Goal: Task Accomplishment & Management: Use online tool/utility

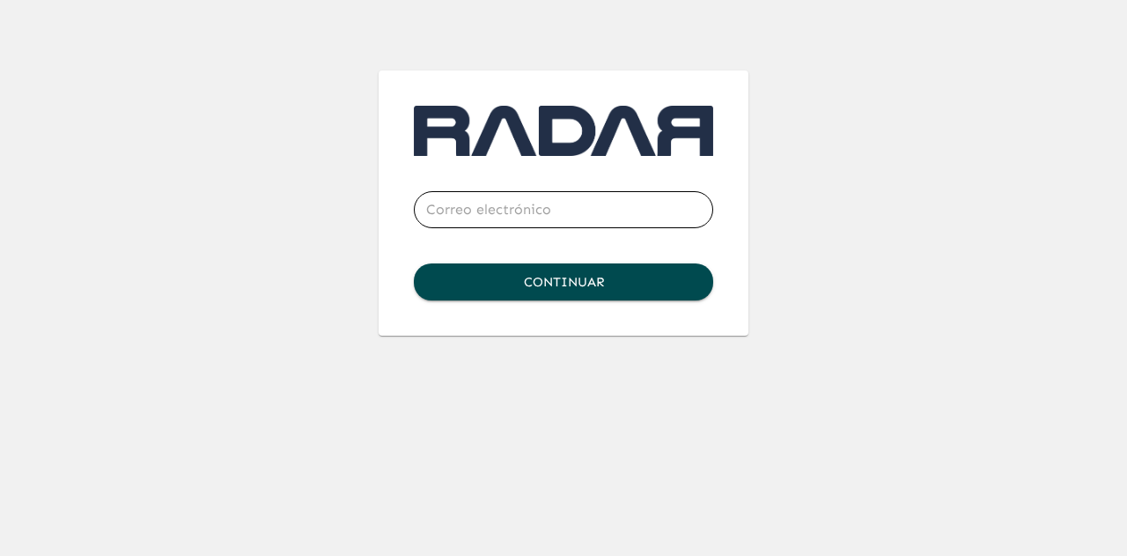
click at [508, 218] on input "email" at bounding box center [563, 209] width 299 height 49
type input "[EMAIL_ADDRESS][DOMAIN_NAME]"
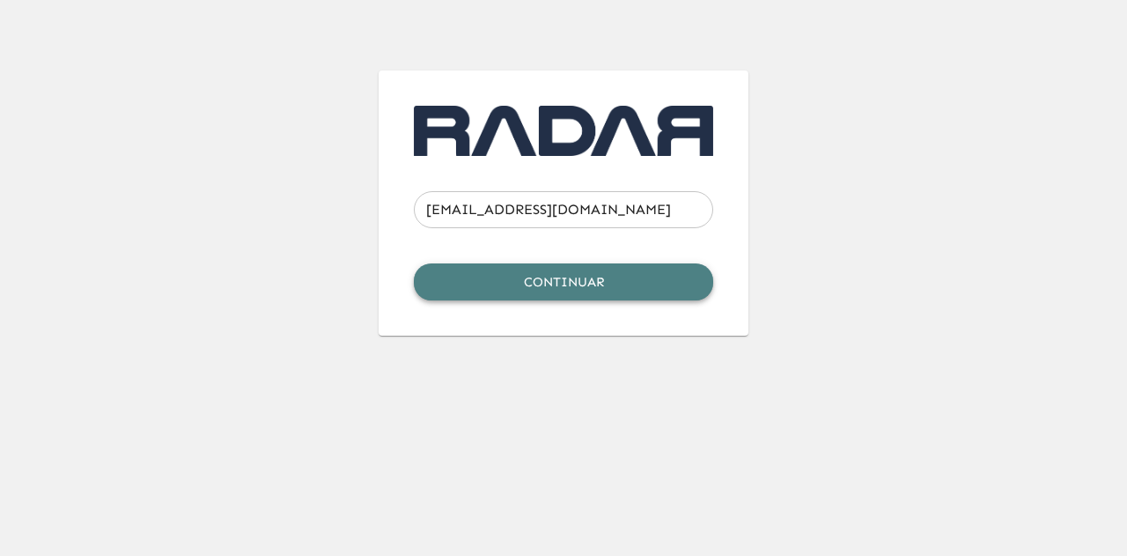
click at [542, 286] on button "Continuar" at bounding box center [563, 281] width 299 height 37
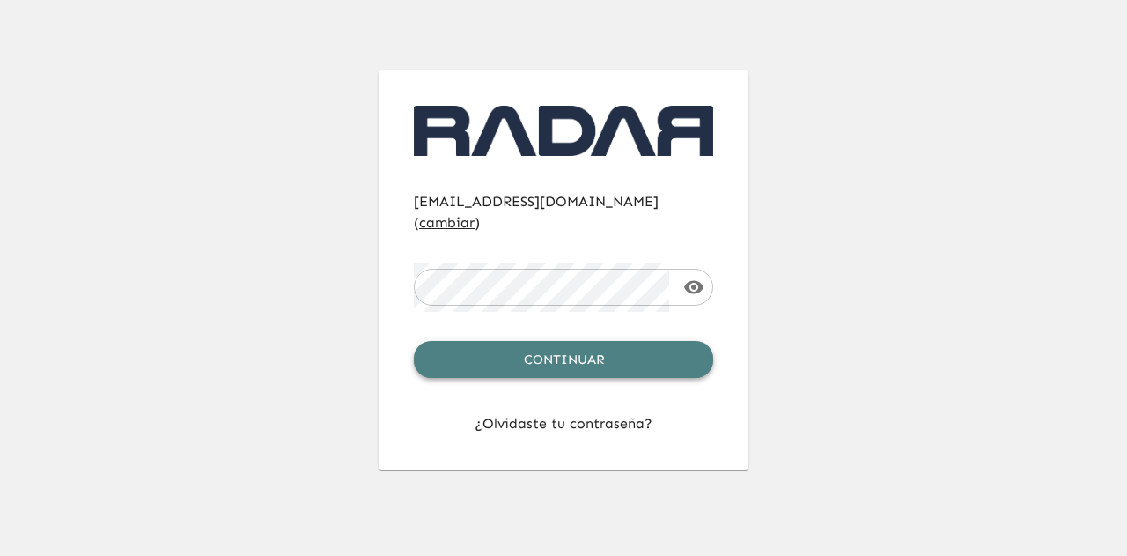
click at [558, 341] on button "Continuar" at bounding box center [563, 359] width 299 height 37
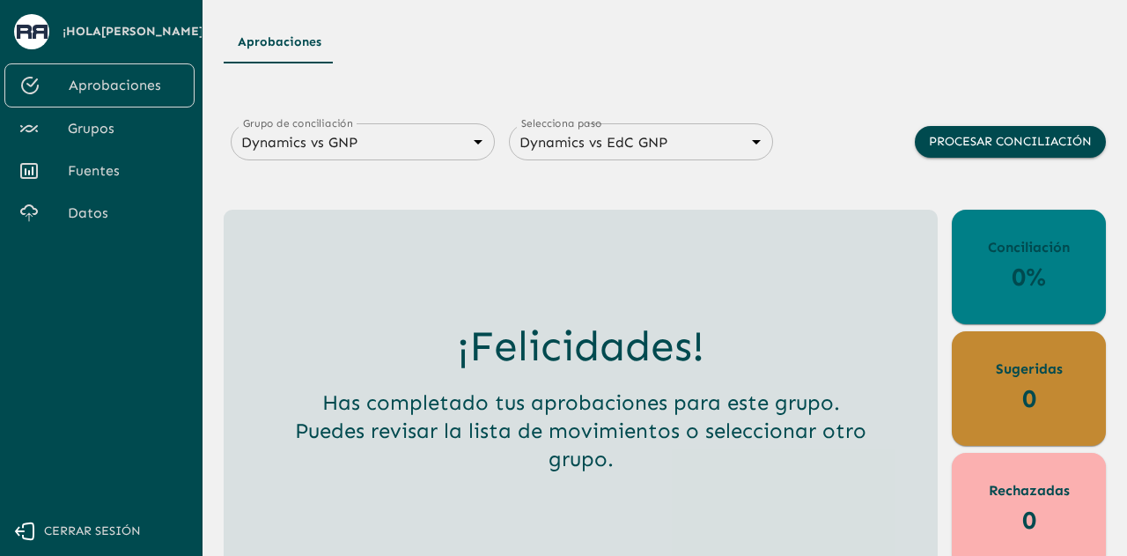
click at [285, 151] on body "Se están procesando los movimientos. Algunas acciones permanecerán deshabilitad…" at bounding box center [563, 278] width 1127 height 556
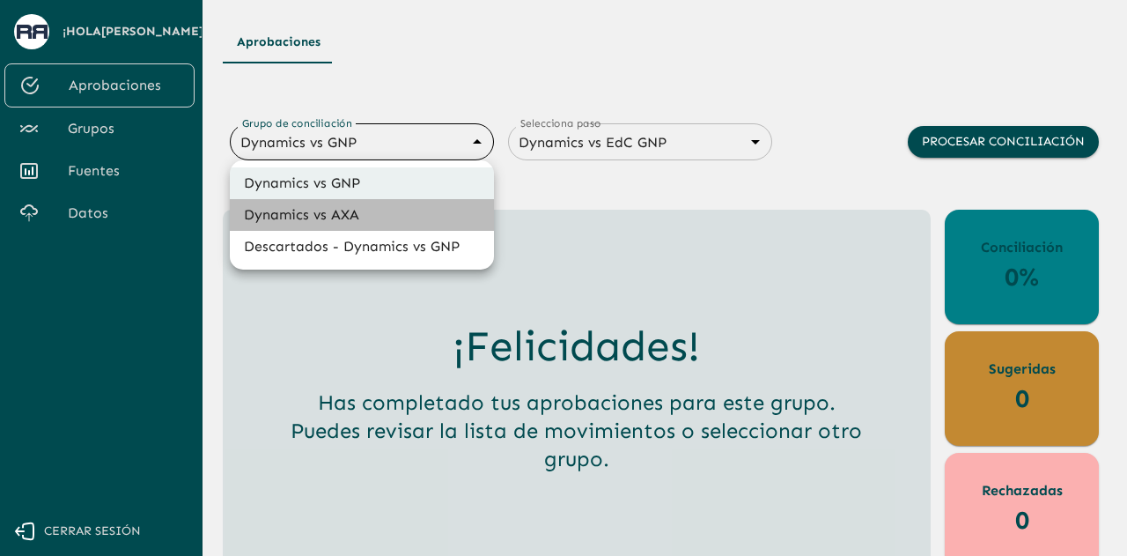
click at [290, 212] on li "Dynamics vs AXA" at bounding box center [362, 215] width 264 height 32
type input "688d0fb445366dcf85fc95f2"
type input "688d222080ad215155b0dc6c"
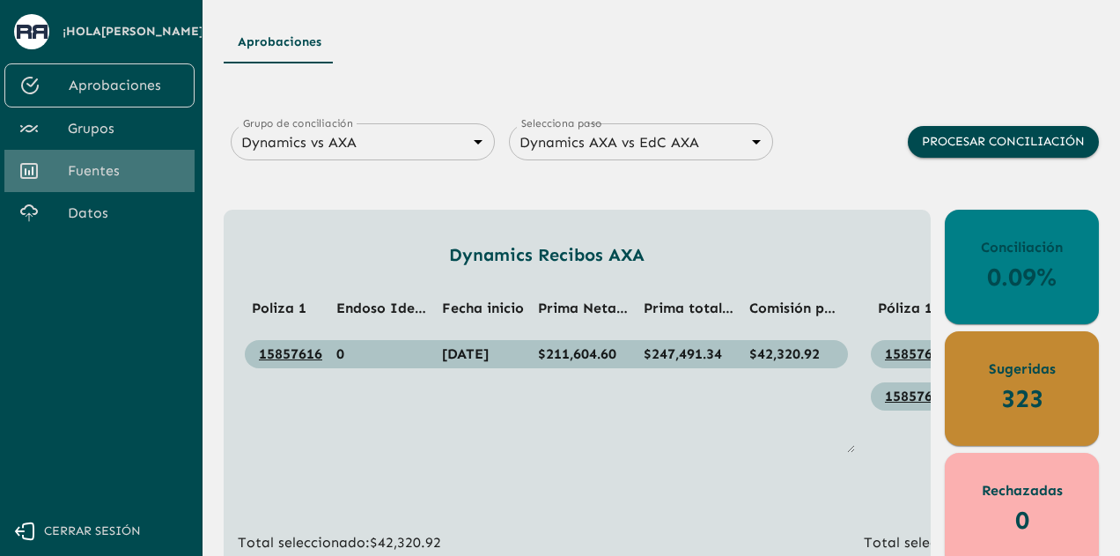
click at [129, 173] on span "Fuentes" at bounding box center [124, 170] width 113 height 21
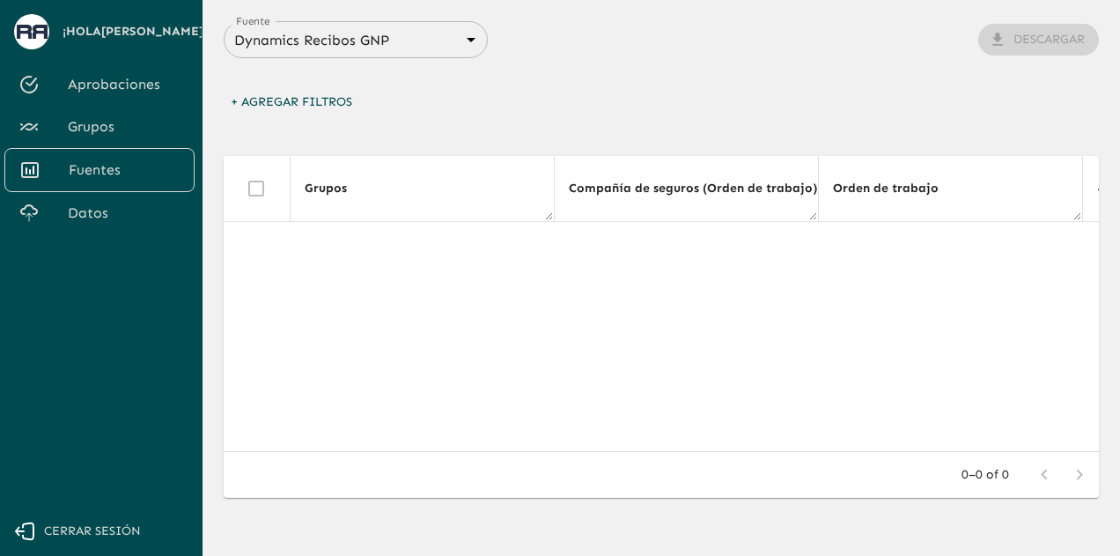
click at [384, 30] on div "Dynamics Recibos GNP 683f283f336112e7999fc7c3 Fuente" at bounding box center [356, 39] width 264 height 37
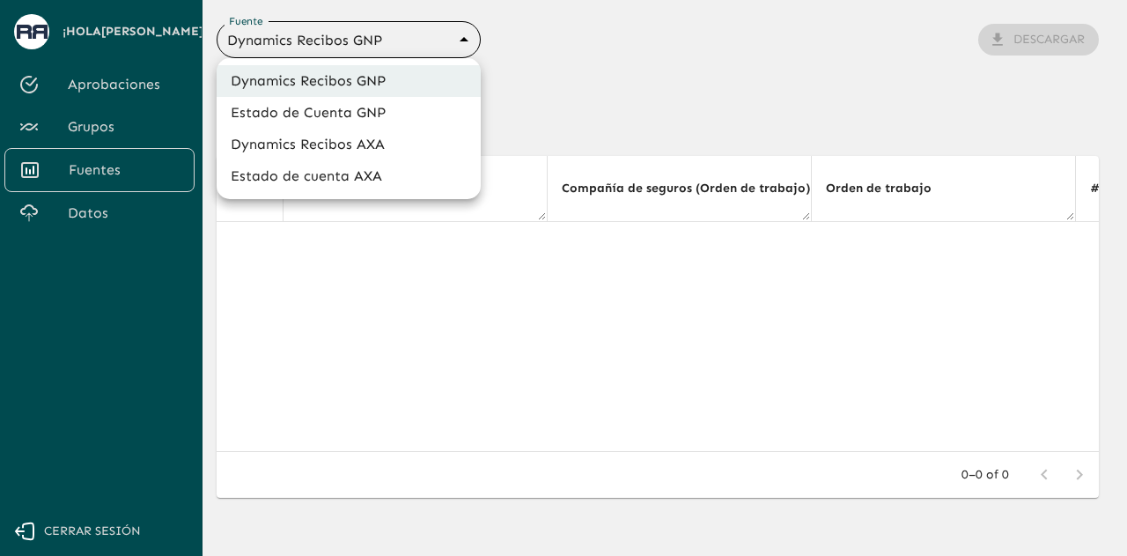
click at [382, 39] on body "Se están procesando los movimientos. Algunas acciones permanecerán deshabilitad…" at bounding box center [563, 278] width 1127 height 556
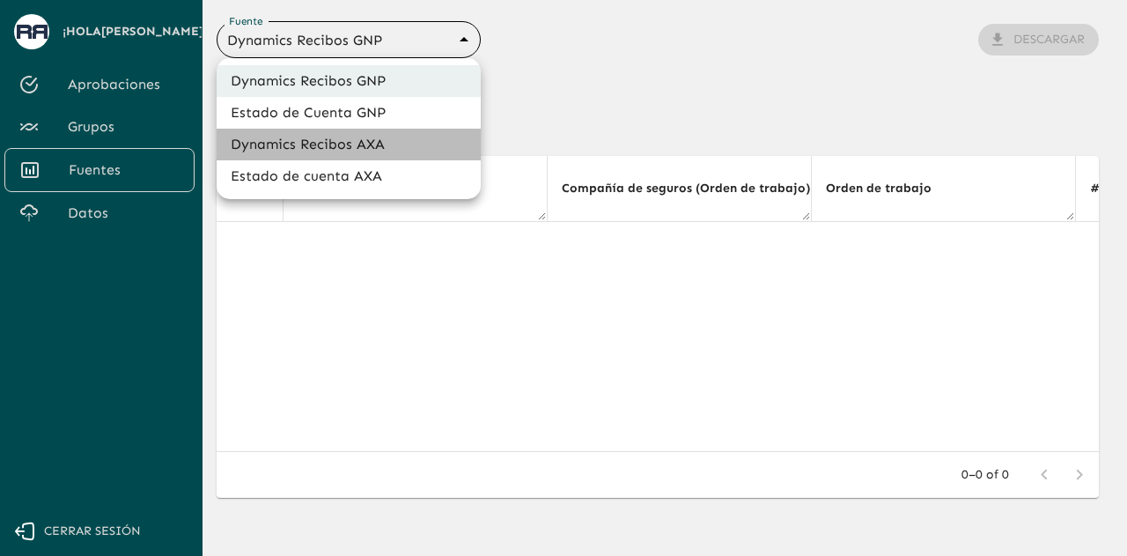
click at [377, 137] on li "Dynamics Recibos AXA" at bounding box center [349, 145] width 264 height 32
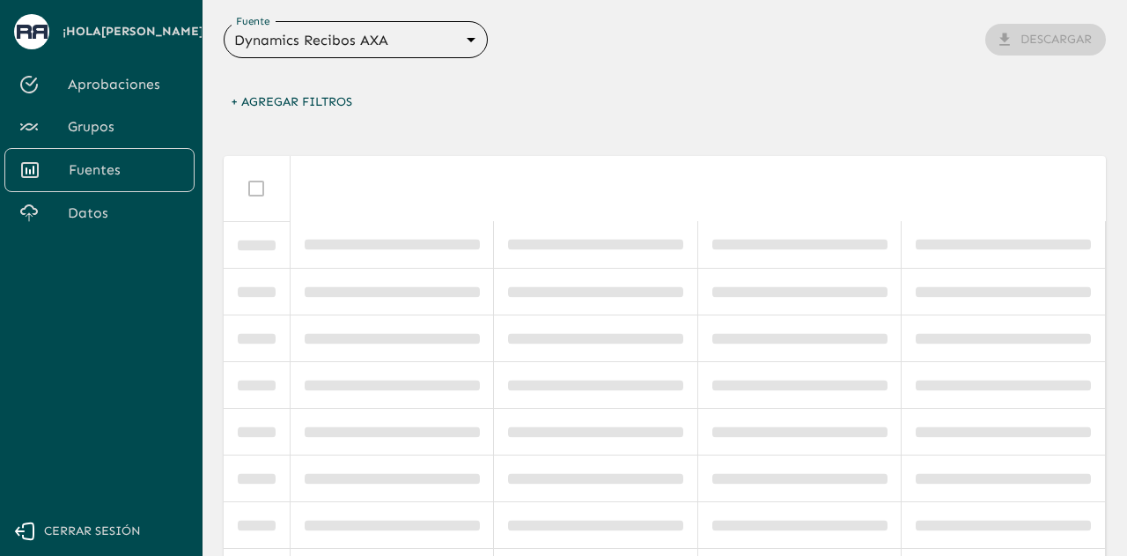
click at [438, 41] on body "Se están procesando los movimientos. Algunas acciones permanecerán deshabilitad…" at bounding box center [563, 278] width 1127 height 556
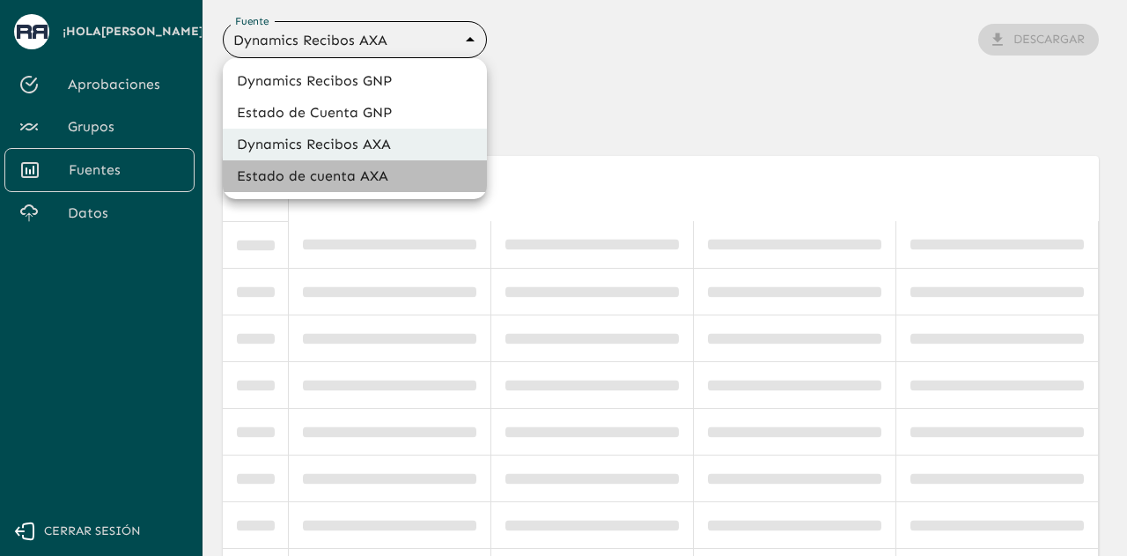
click at [417, 171] on li "Estado de cuenta AXA" at bounding box center [355, 176] width 264 height 32
type input "688d3623321e4b428189379d"
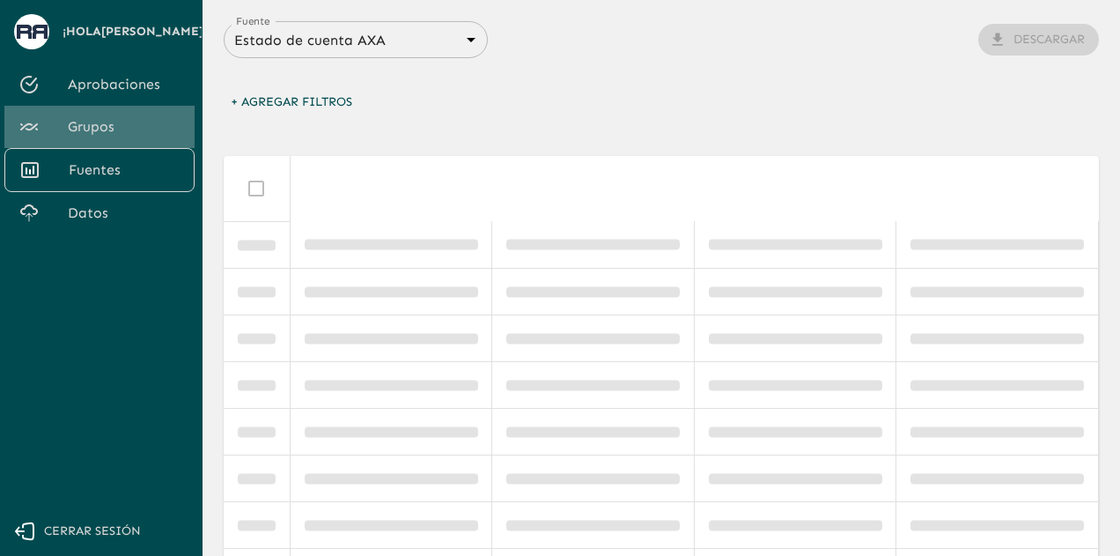
click at [144, 131] on span "Grupos" at bounding box center [124, 126] width 113 height 21
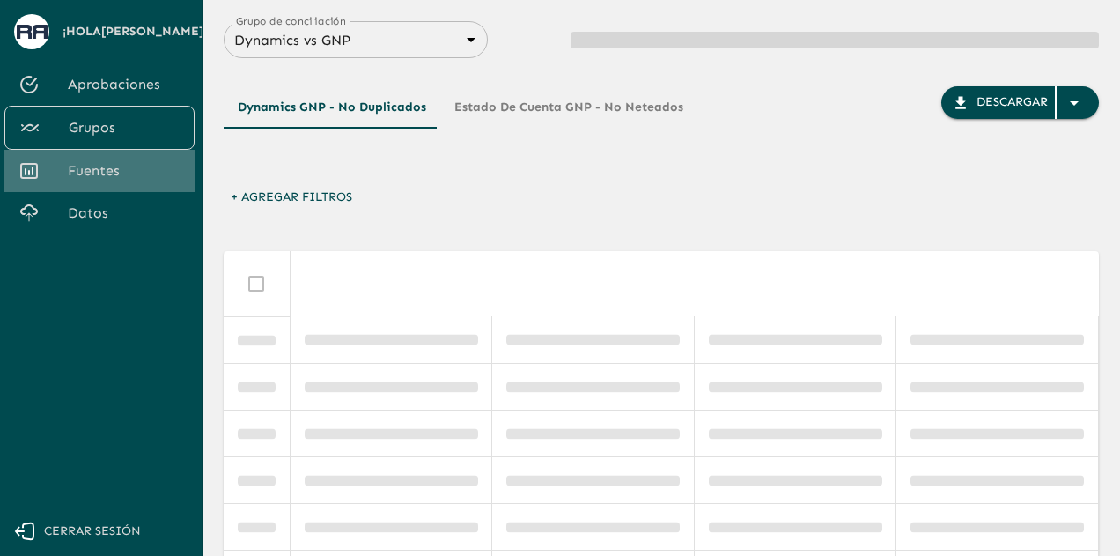
click at [136, 168] on span "Fuentes" at bounding box center [124, 170] width 113 height 21
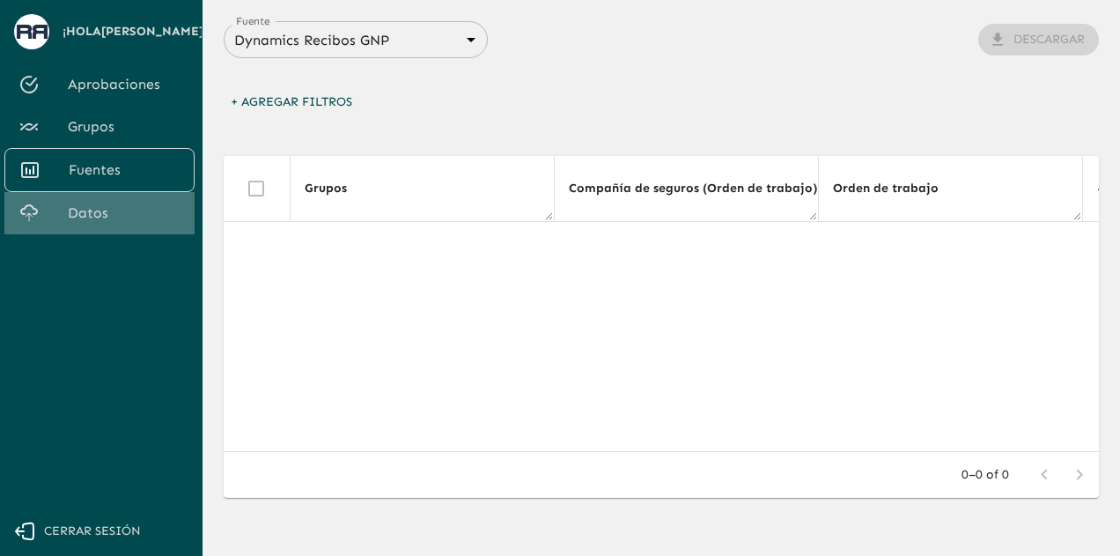
click at [123, 200] on link "Datos" at bounding box center [99, 213] width 190 height 42
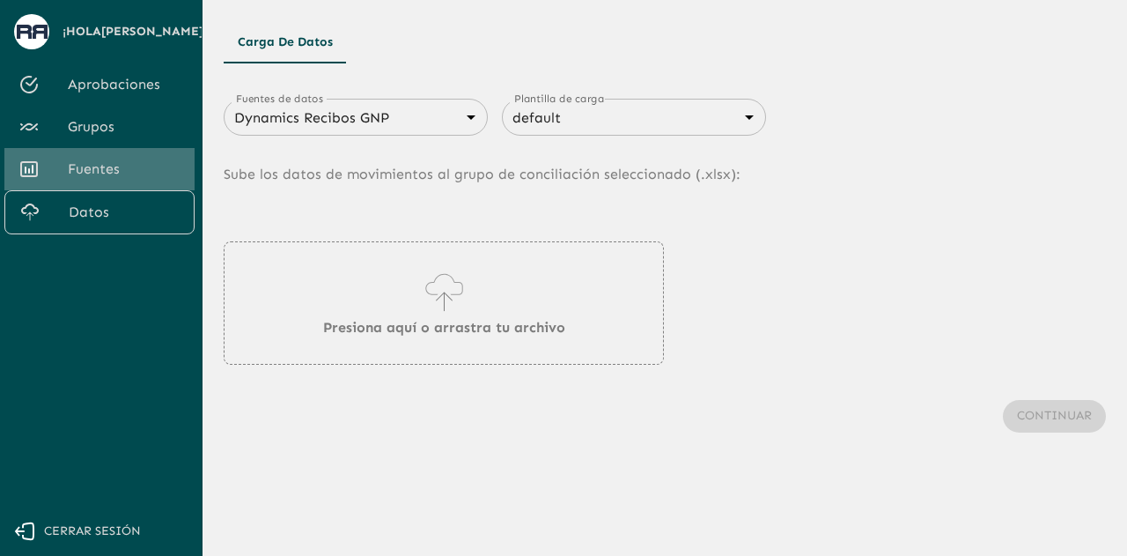
click at [130, 173] on span "Fuentes" at bounding box center [124, 169] width 113 height 21
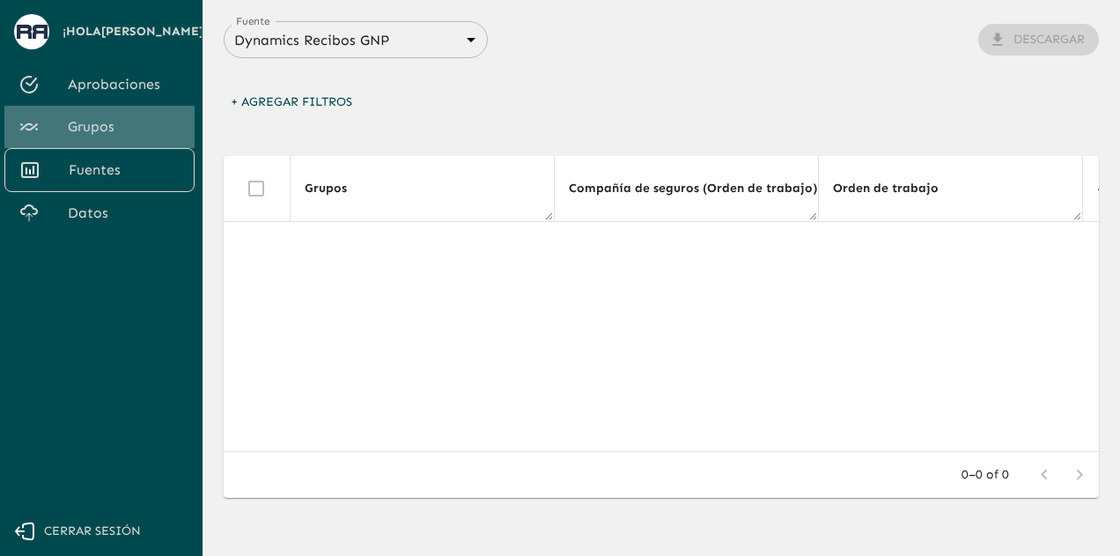
click at [127, 129] on span "Grupos" at bounding box center [124, 126] width 113 height 21
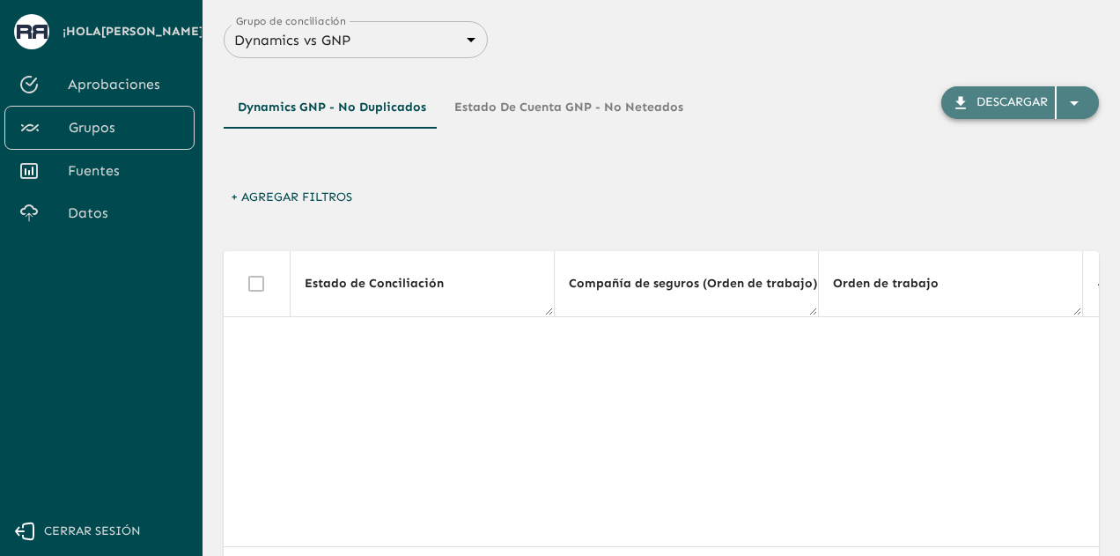
click at [1082, 96] on icon "button" at bounding box center [1074, 102] width 21 height 21
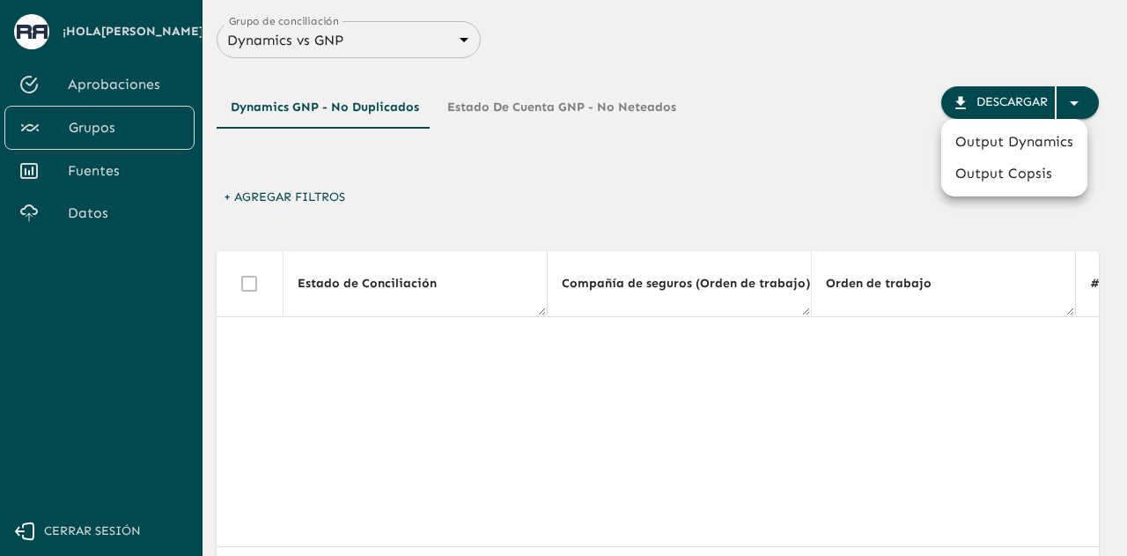
click at [449, 32] on div at bounding box center [563, 278] width 1127 height 556
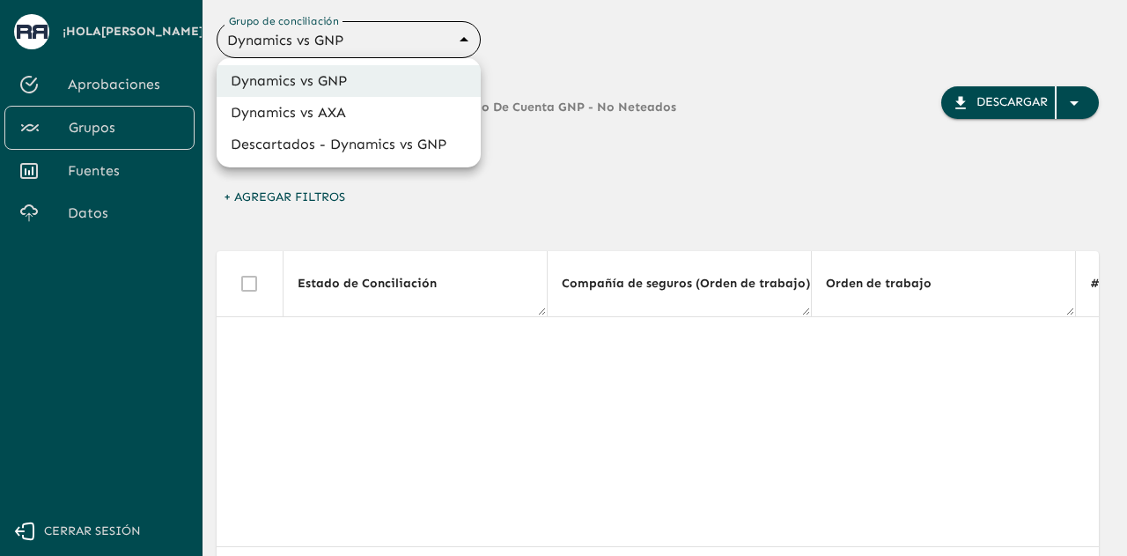
click at [458, 36] on body "Se están procesando los movimientos. Algunas acciones permanecerán deshabilitad…" at bounding box center [563, 278] width 1127 height 556
click at [412, 114] on li "Dynamics vs AXA" at bounding box center [349, 113] width 264 height 32
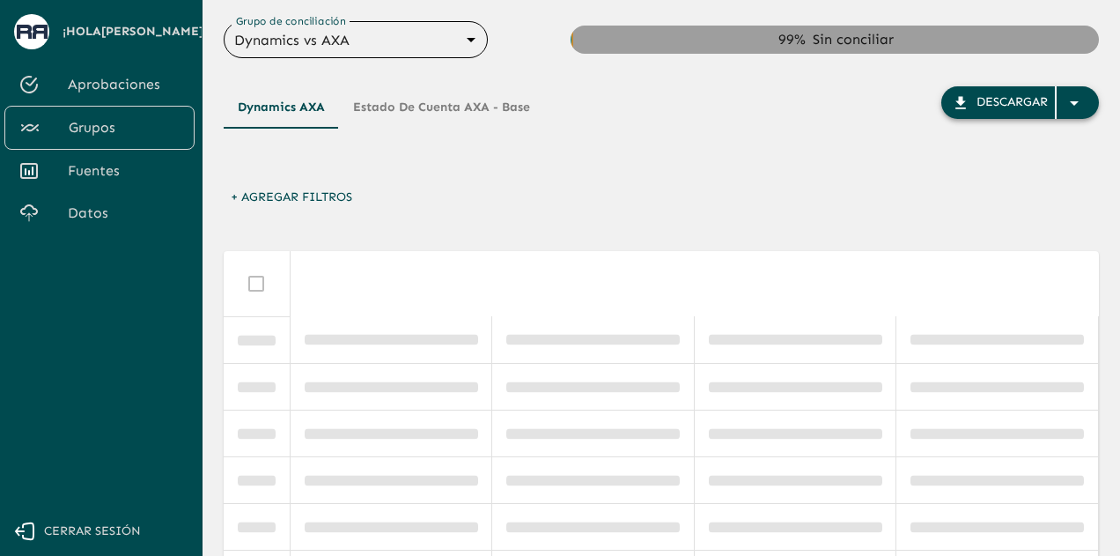
click at [1077, 114] on div "button" at bounding box center [1078, 103] width 42 height 32
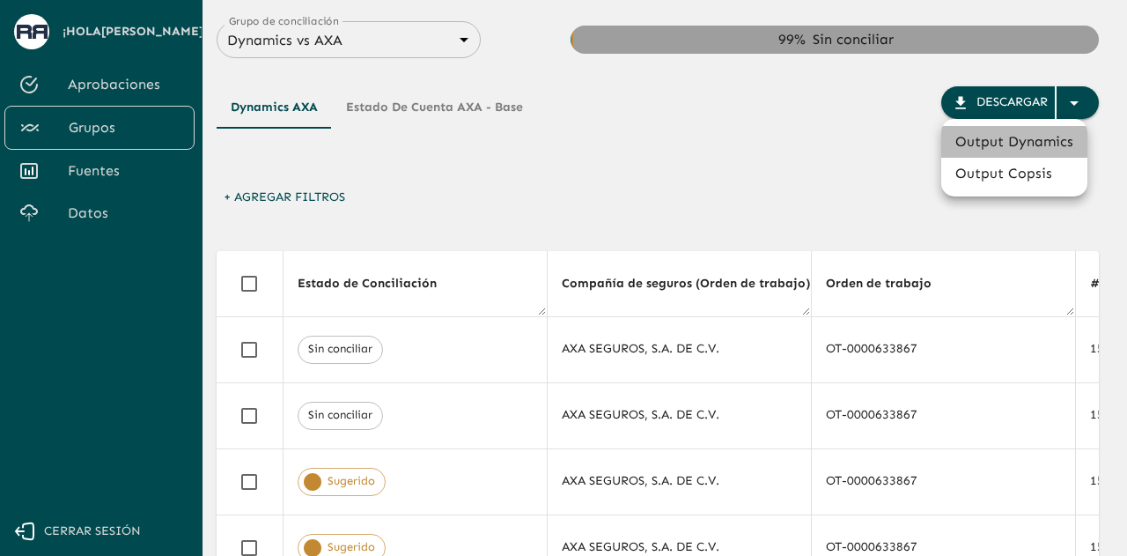
click at [1050, 144] on li "Output Dynamics" at bounding box center [1014, 142] width 146 height 32
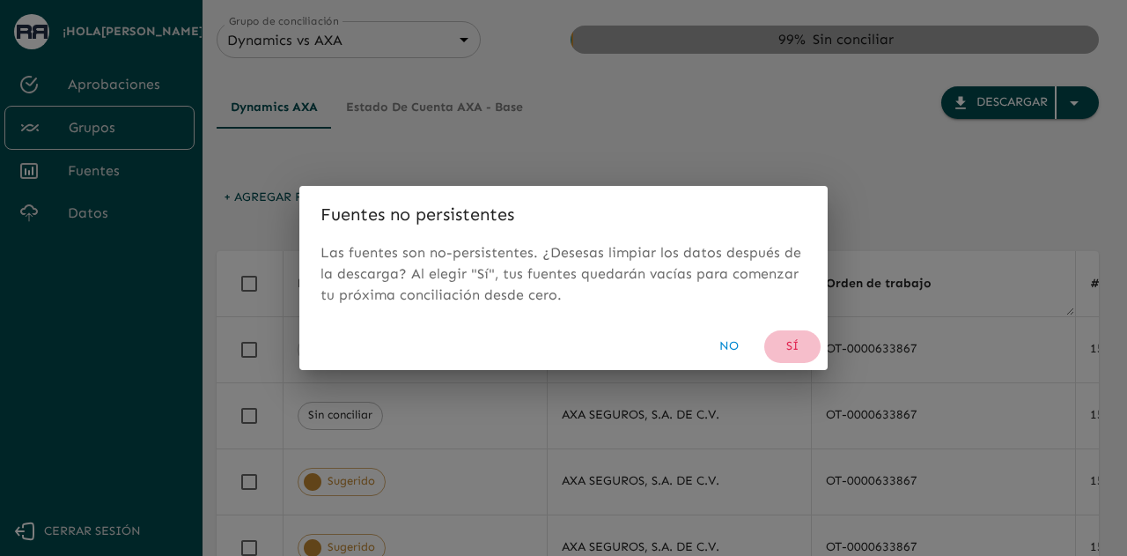
click at [803, 350] on button "Sí" at bounding box center [792, 346] width 56 height 33
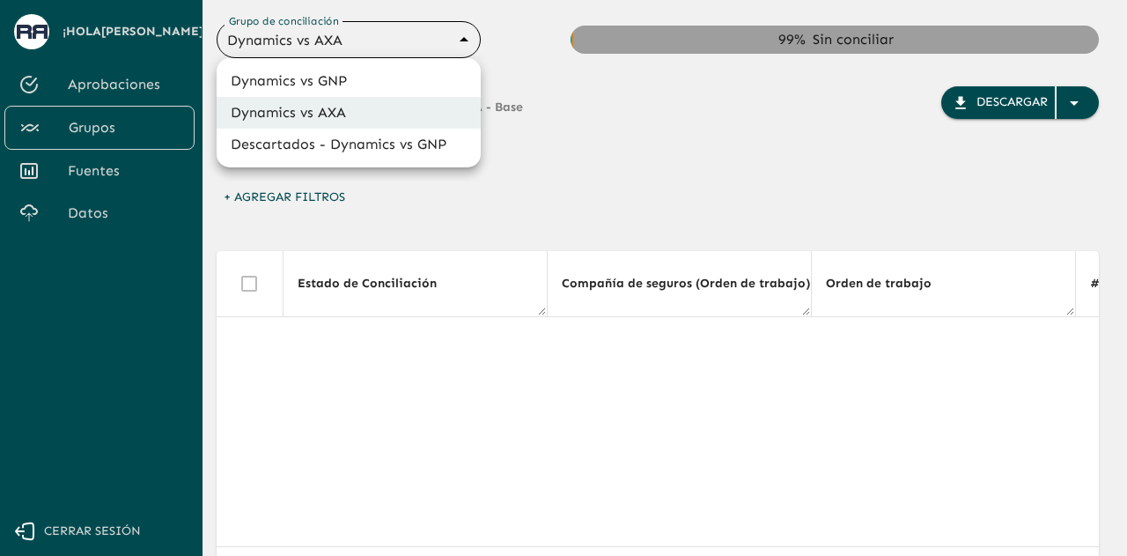
click at [340, 38] on body "Se están procesando los movimientos. Algunas acciones permanecerán deshabilitad…" at bounding box center [563, 278] width 1127 height 556
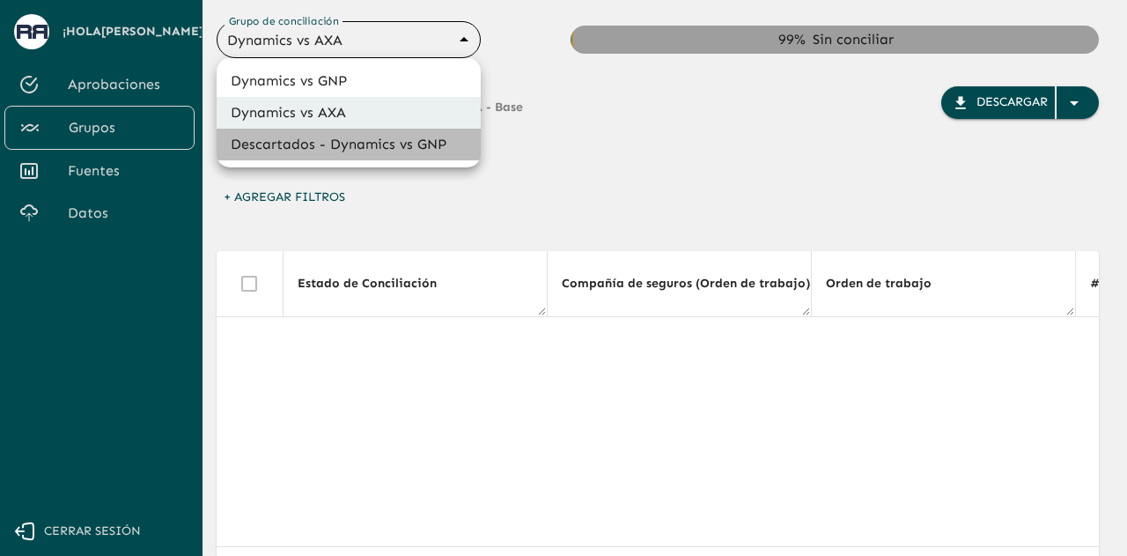
click at [344, 145] on li "Descartados - Dynamics vs GNP" at bounding box center [349, 145] width 264 height 32
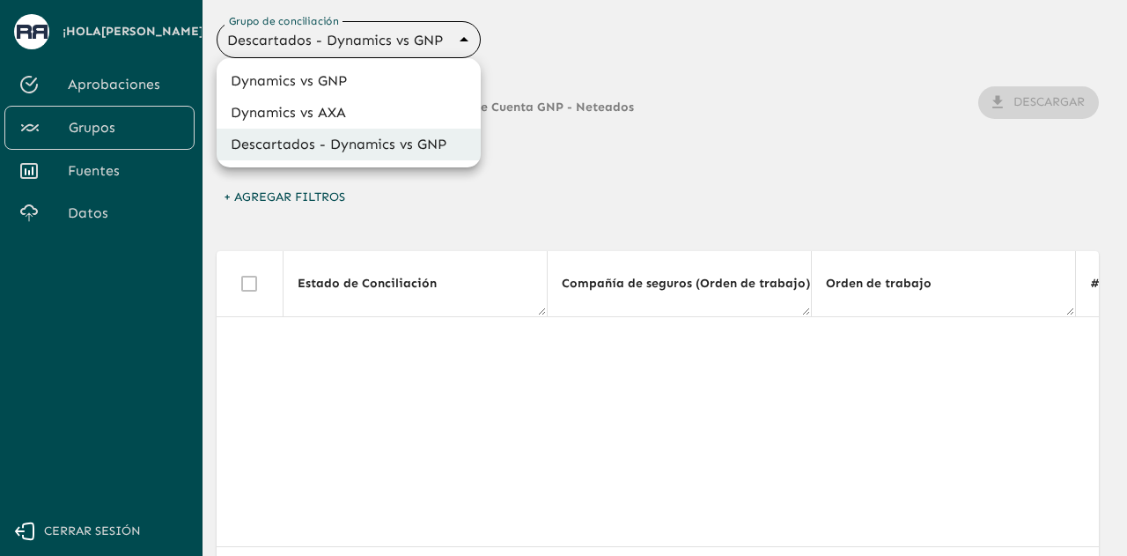
click at [403, 36] on body "Se están procesando los movimientos. Algunas acciones permanecerán deshabilitad…" at bounding box center [563, 278] width 1127 height 556
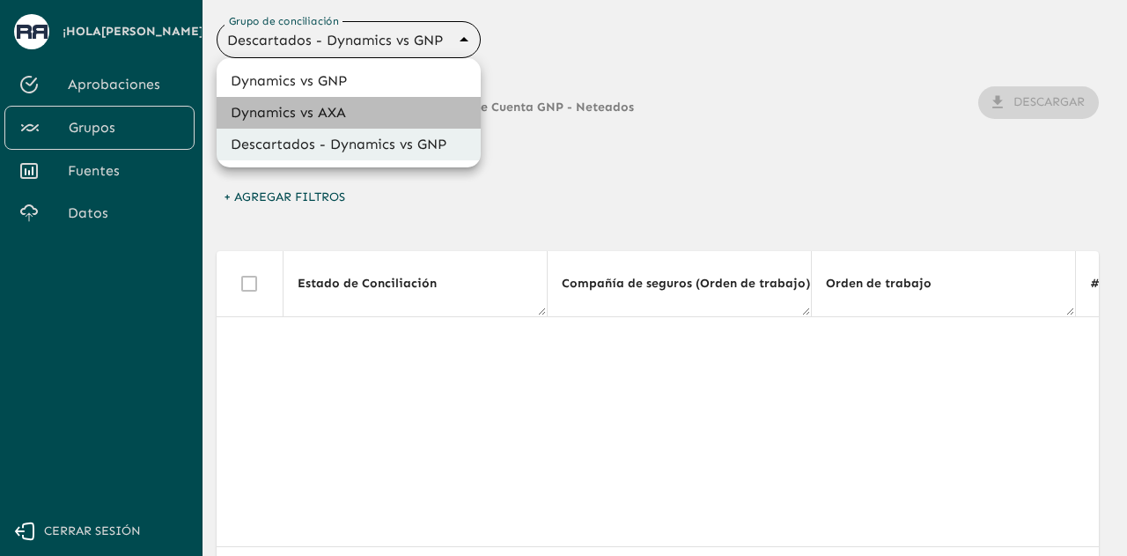
click at [397, 115] on li "Dynamics vs AXA" at bounding box center [349, 113] width 264 height 32
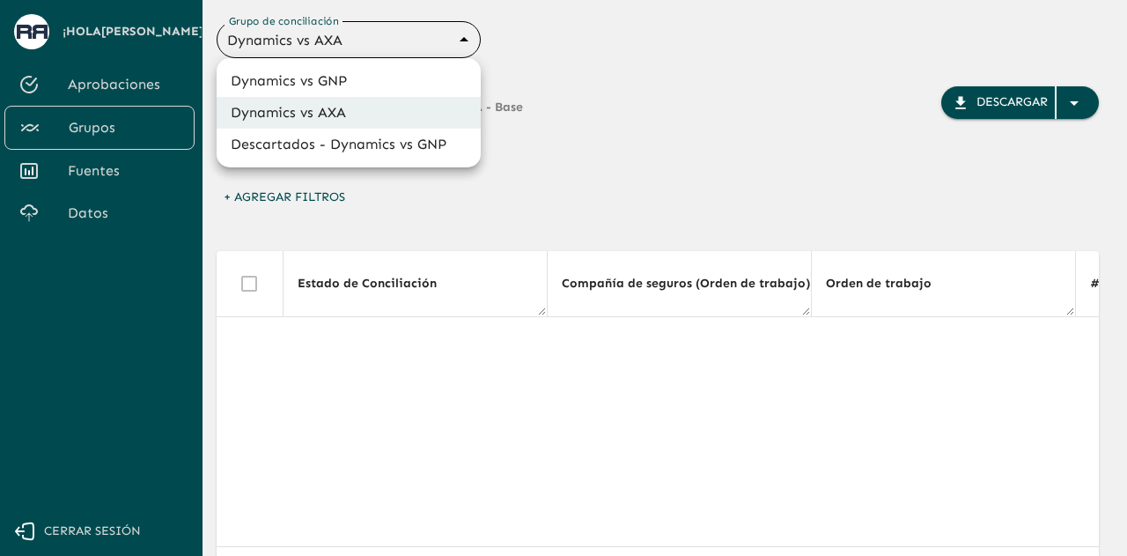
click at [439, 47] on body "Se están procesando los movimientos. Algunas acciones permanecerán deshabilitad…" at bounding box center [563, 278] width 1127 height 556
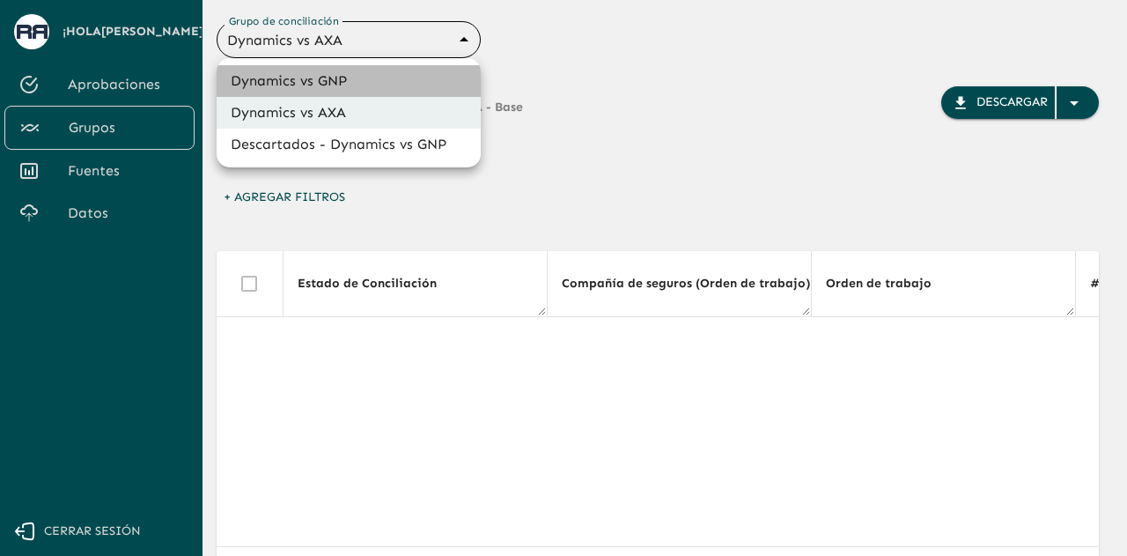
click at [437, 87] on li "Dynamics vs GNP" at bounding box center [349, 81] width 264 height 32
type input "6848843415205559d9cb70b5"
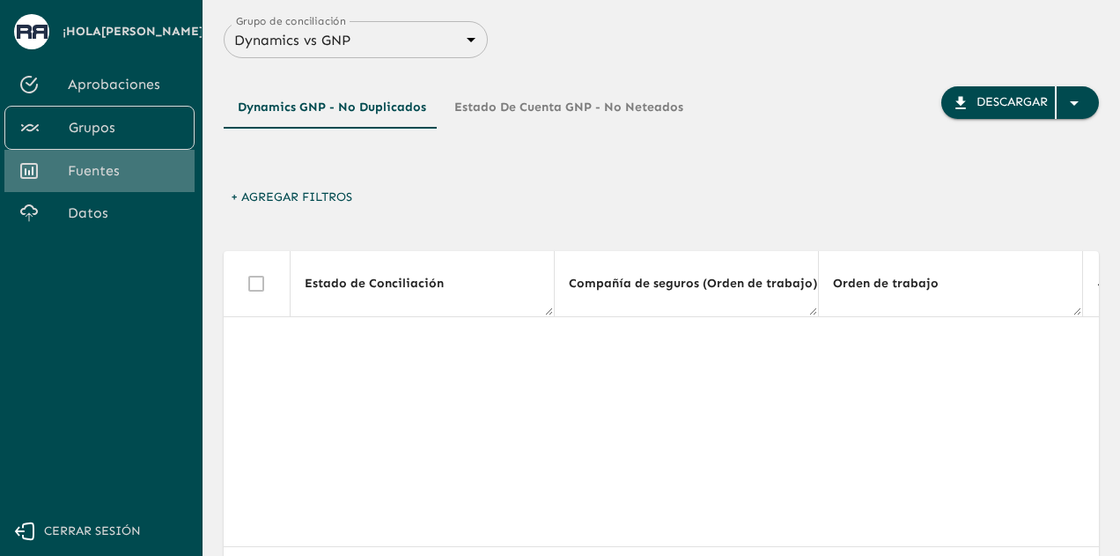
click at [139, 162] on span "Fuentes" at bounding box center [124, 170] width 113 height 21
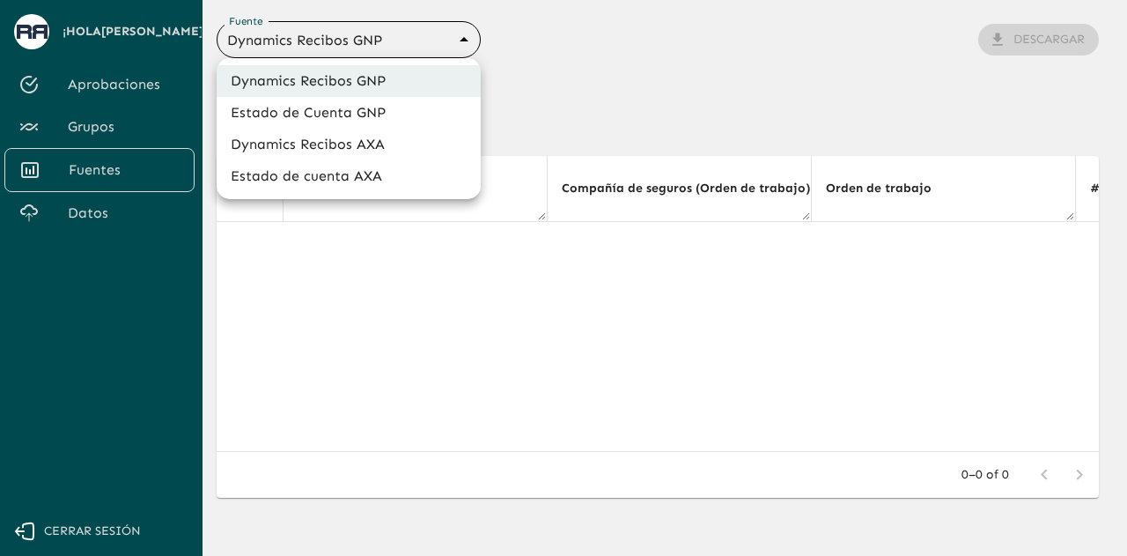
click at [372, 36] on body "Se están procesando los movimientos. Algunas acciones permanecerán deshabilitad…" at bounding box center [563, 278] width 1127 height 556
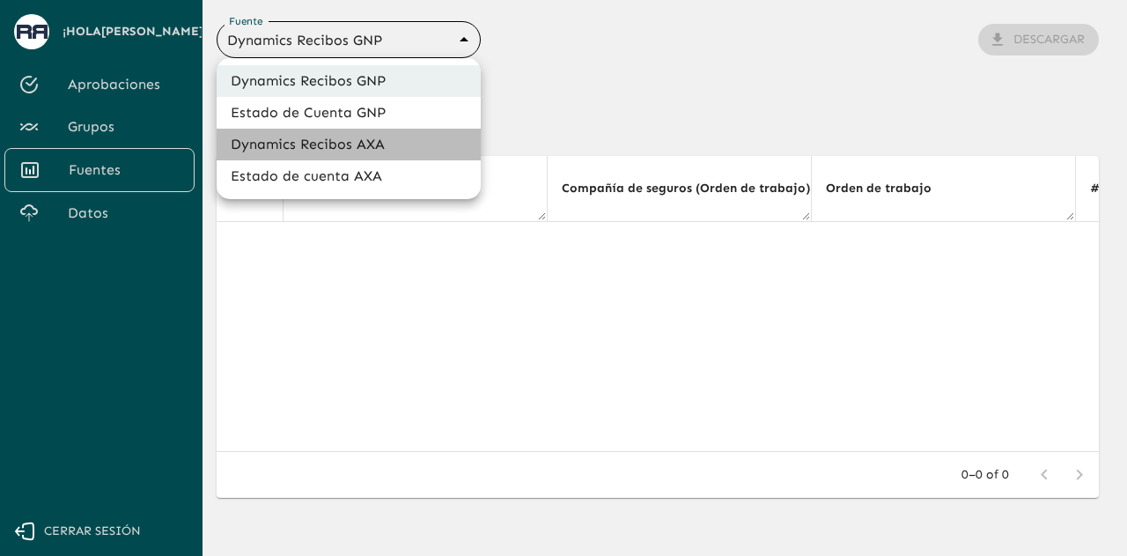
click at [380, 137] on li "Dynamics Recibos AXA" at bounding box center [349, 145] width 264 height 32
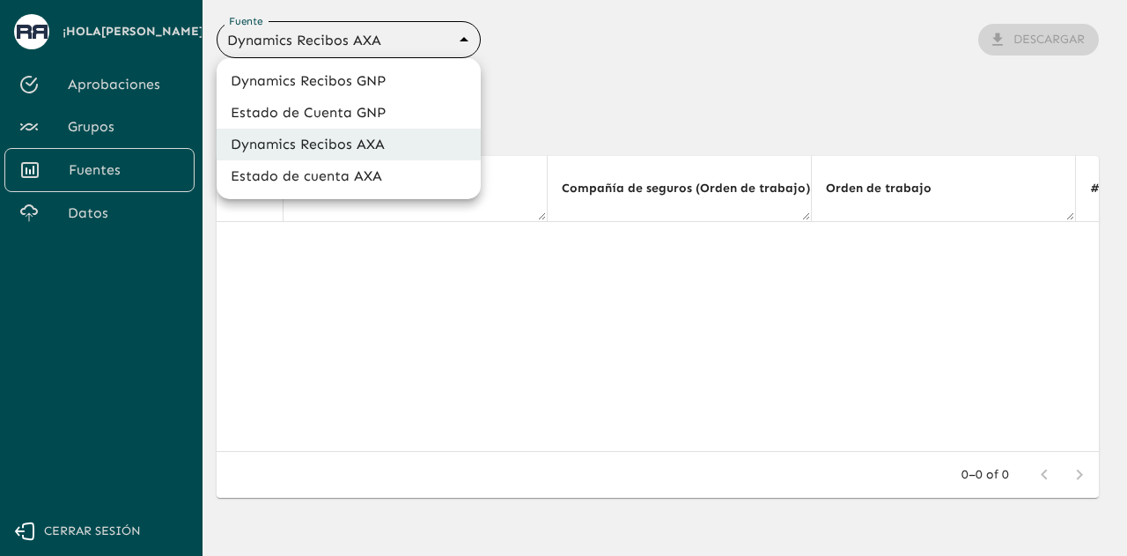
click at [415, 45] on body "Se están procesando los movimientos. Algunas acciones permanecerán deshabilitad…" at bounding box center [563, 278] width 1127 height 556
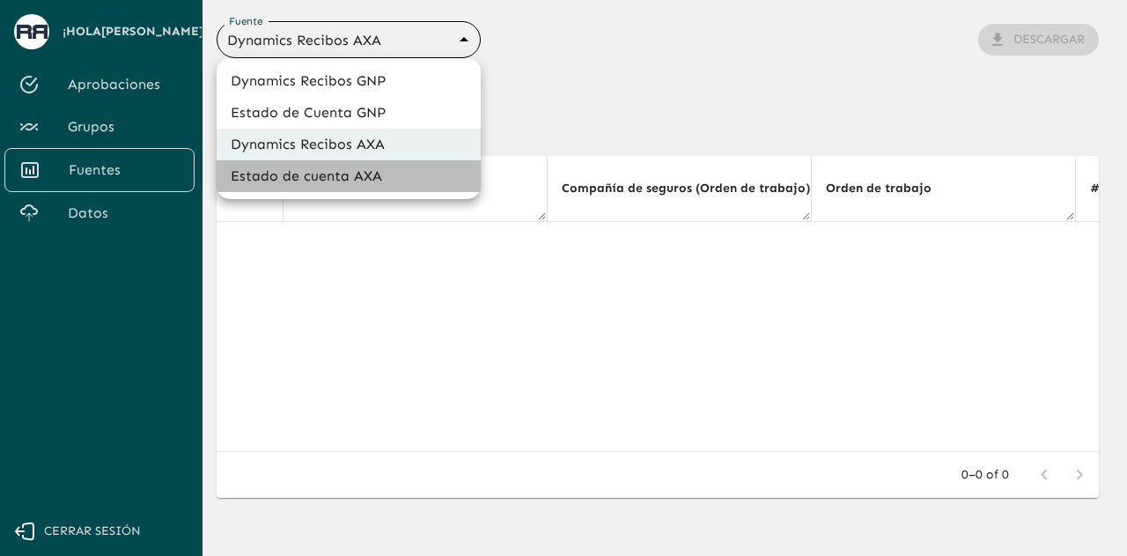
click at [424, 179] on li "Estado de cuenta AXA" at bounding box center [349, 176] width 264 height 32
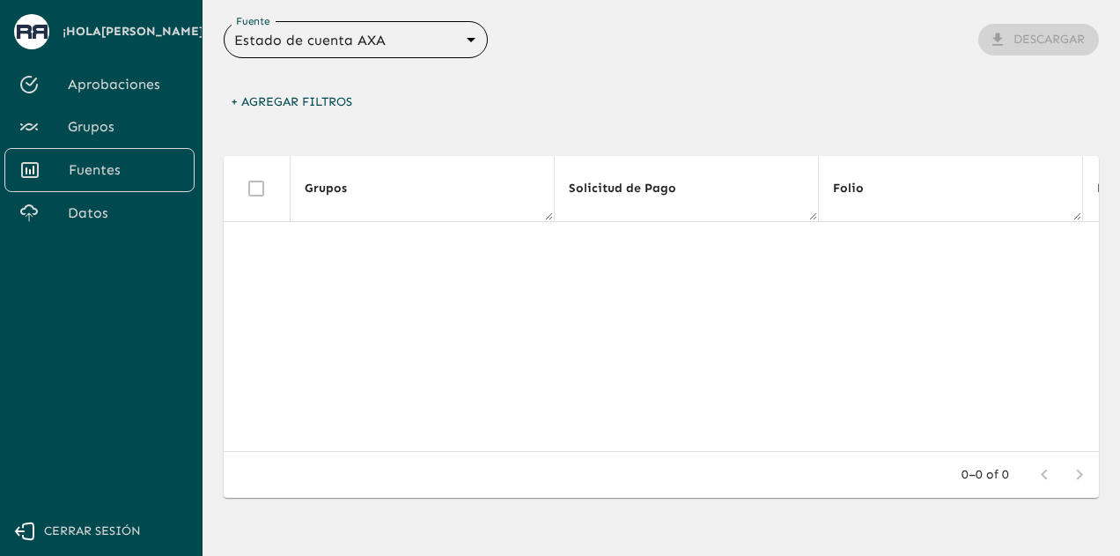
click at [395, 122] on div "+ Agregar Filtros" at bounding box center [661, 106] width 875 height 41
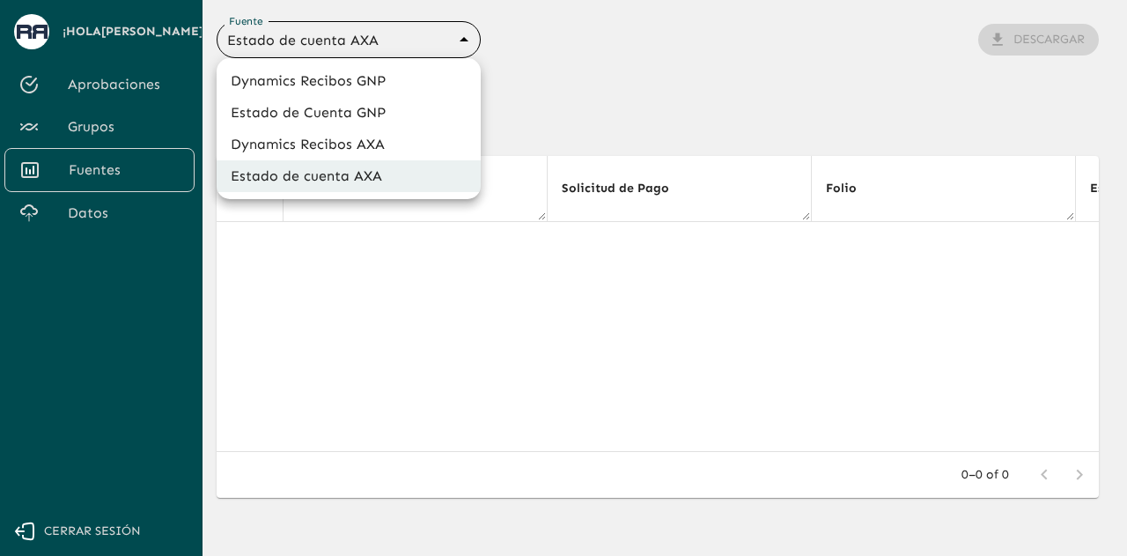
click at [386, 28] on body "Se están procesando los movimientos. Algunas acciones permanecerán deshabilitad…" at bounding box center [563, 278] width 1127 height 556
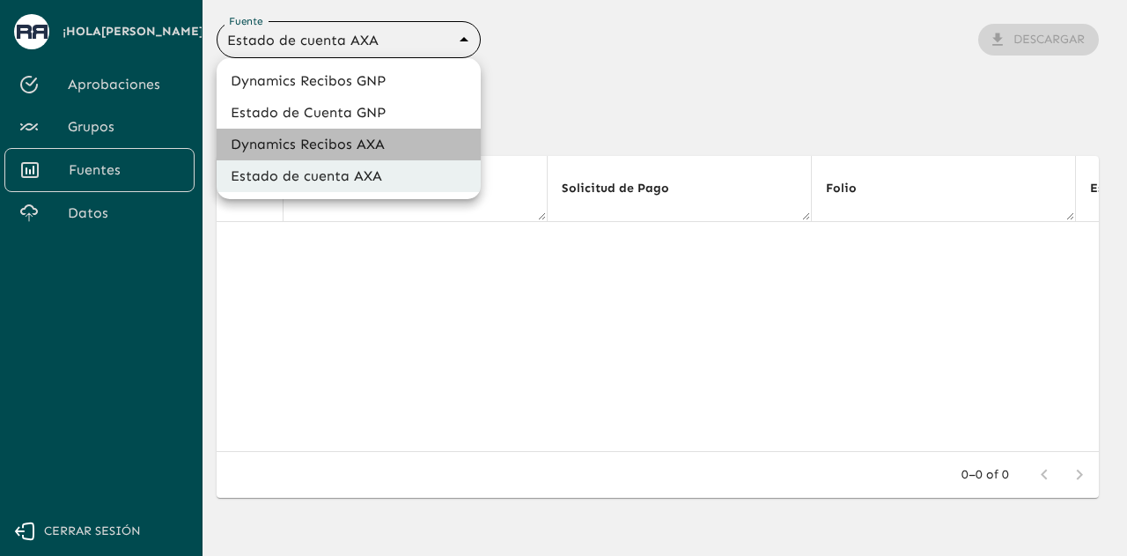
click at [386, 145] on li "Dynamics Recibos AXA" at bounding box center [349, 145] width 264 height 32
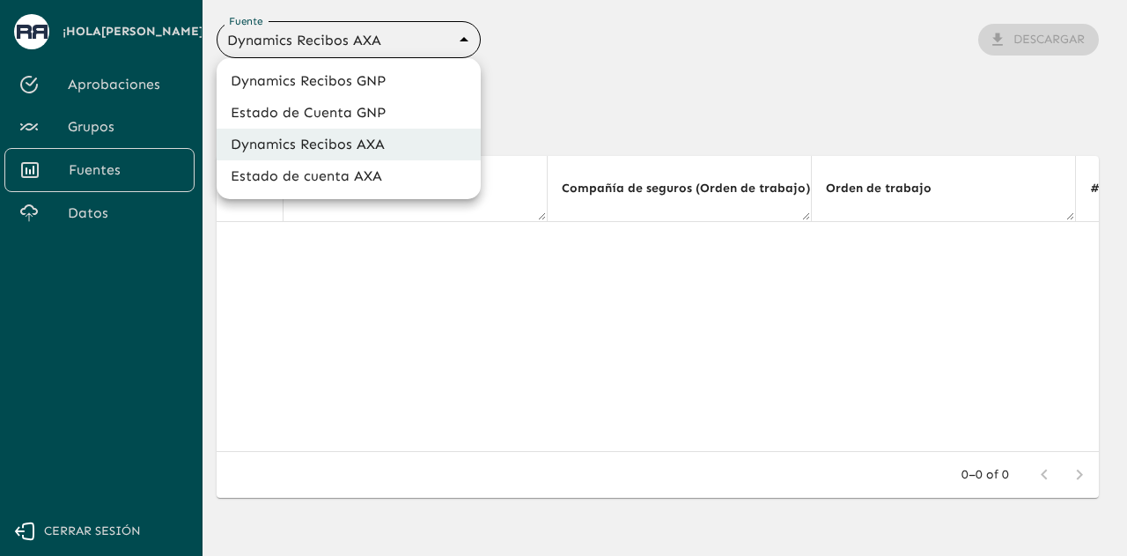
click at [434, 40] on body "Se están procesando los movimientos. Algunas acciones permanecerán deshabilitad…" at bounding box center [563, 278] width 1127 height 556
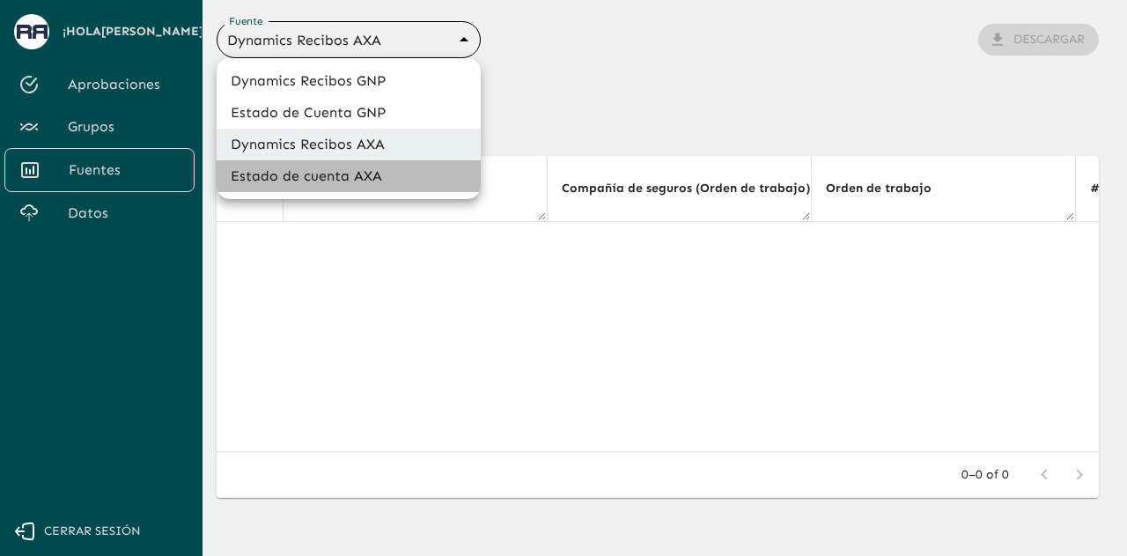
click at [402, 178] on li "Estado de cuenta AXA" at bounding box center [349, 176] width 264 height 32
type input "688d3623321e4b428189379d"
